Goal: Information Seeking & Learning: Learn about a topic

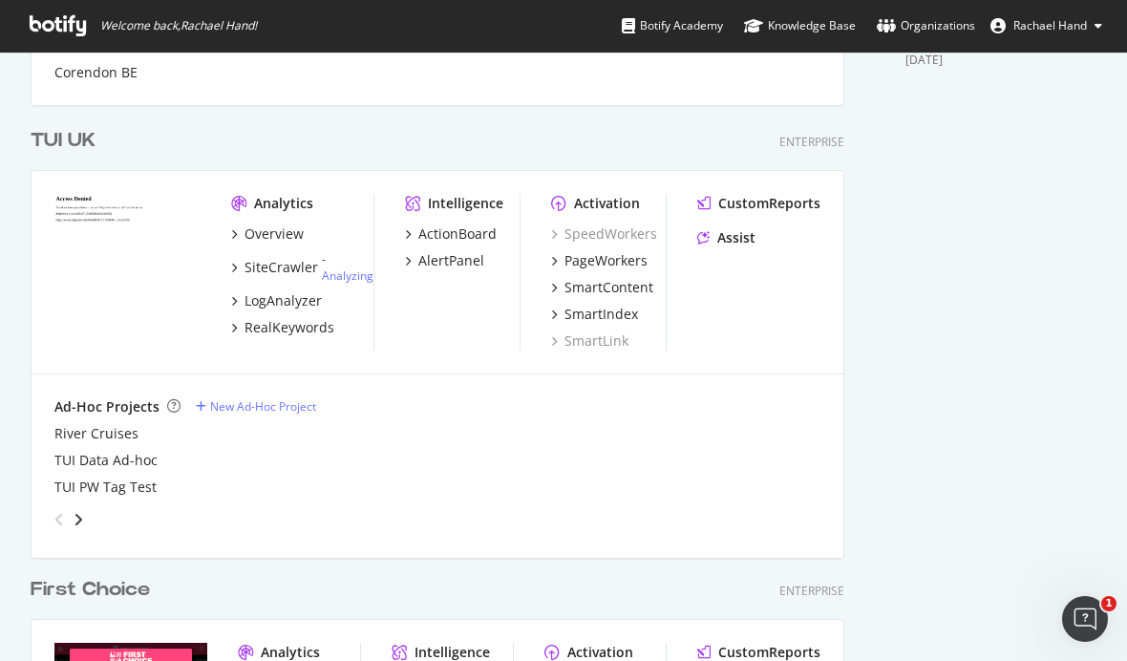
scroll to position [764, 0]
click at [355, 277] on link "Analyzing" at bounding box center [348, 276] width 52 height 16
